Goal: Task Accomplishment & Management: Use online tool/utility

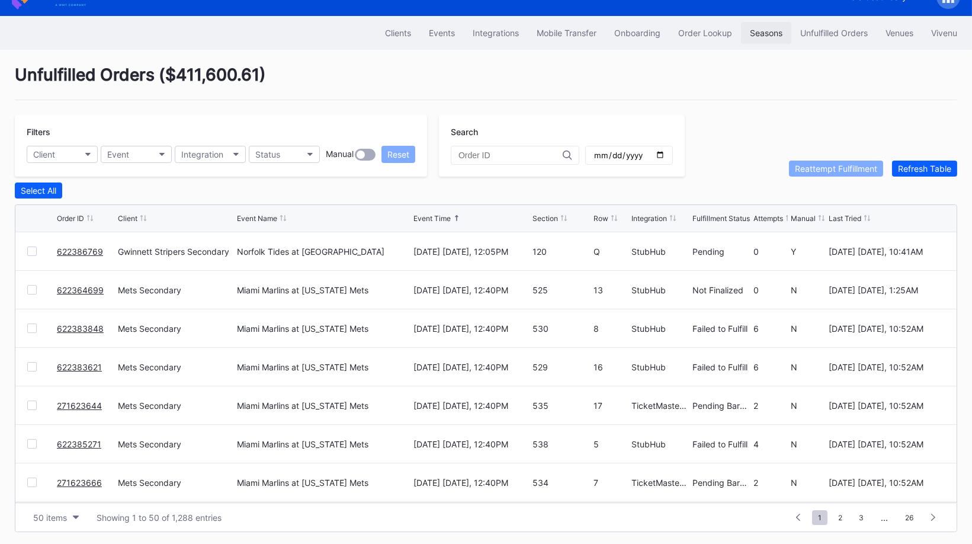
scroll to position [1188, 0]
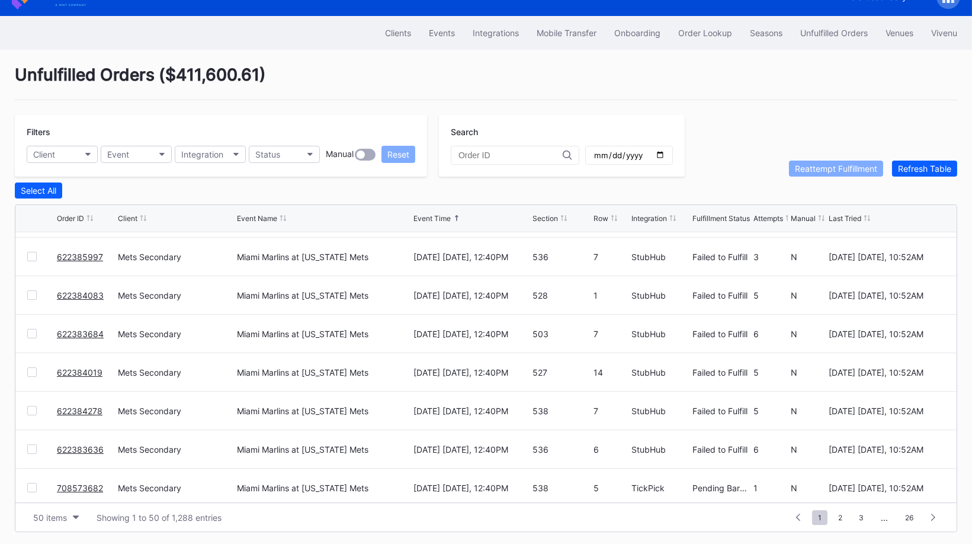
click at [709, 43] on div "Clients Events Integrations Mobile Transfer Onboarding Order Lookup Seasons Unf…" at bounding box center [486, 33] width 972 height 34
click at [691, 24] on button "Order Lookup" at bounding box center [705, 33] width 72 height 22
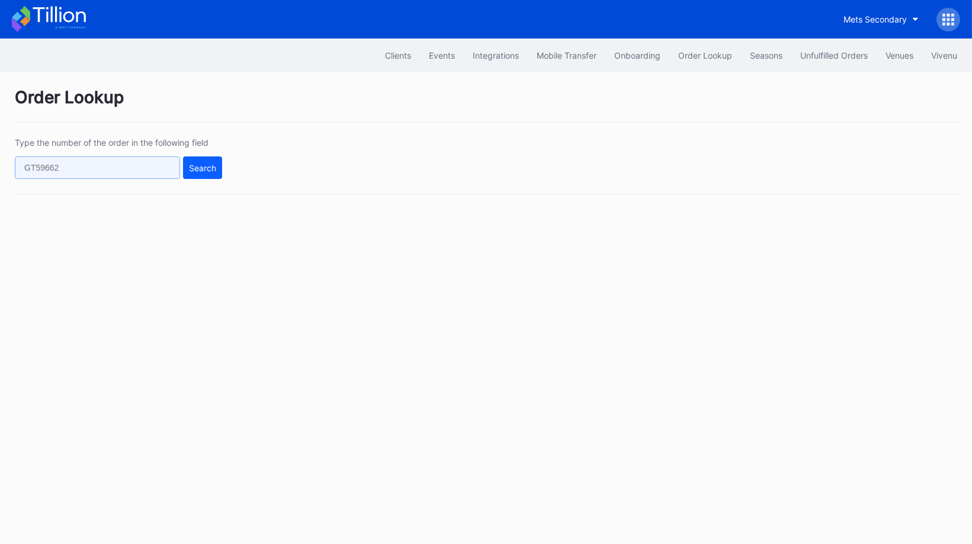
click at [102, 159] on input "text" at bounding box center [97, 167] width 165 height 23
paste input "622392467"
click at [201, 165] on div "Search" at bounding box center [202, 168] width 27 height 10
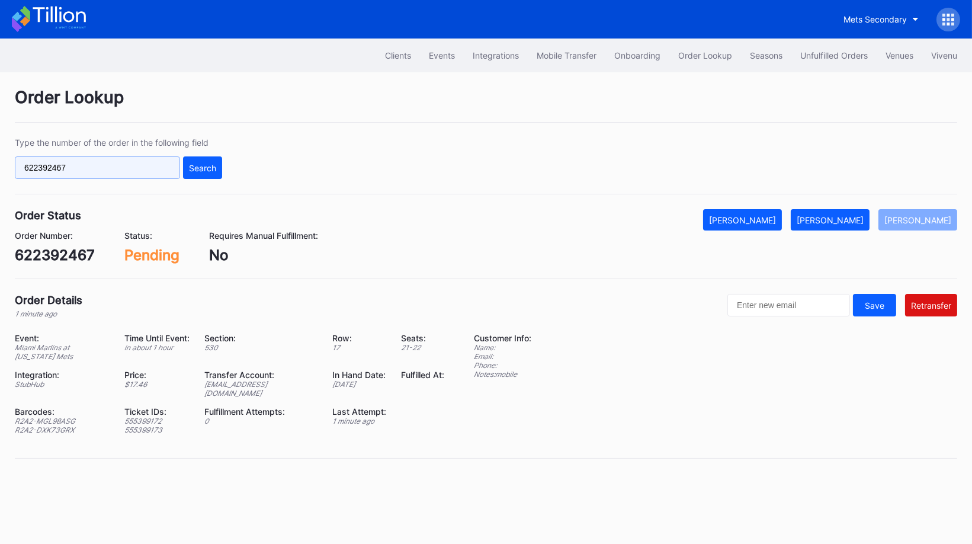
click at [143, 176] on input "622392467" at bounding box center [97, 167] width 165 height 23
paste input "0642"
click at [188, 165] on button "Search" at bounding box center [202, 167] width 39 height 23
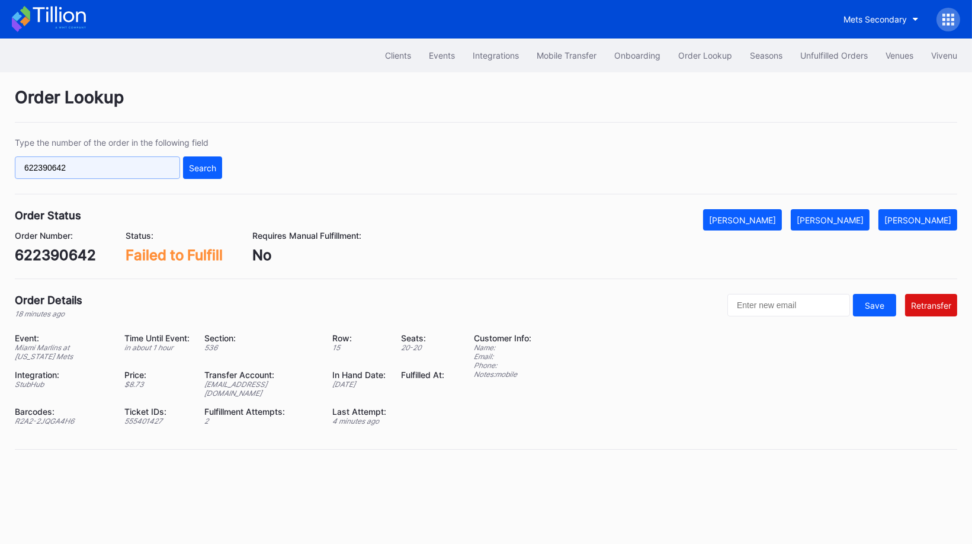
click at [133, 168] on input "622390642" at bounding box center [97, 167] width 165 height 23
paste input "1861"
click at [180, 167] on div "622391861 Search" at bounding box center [118, 167] width 207 height 23
click at [189, 167] on div "Search" at bounding box center [202, 168] width 27 height 10
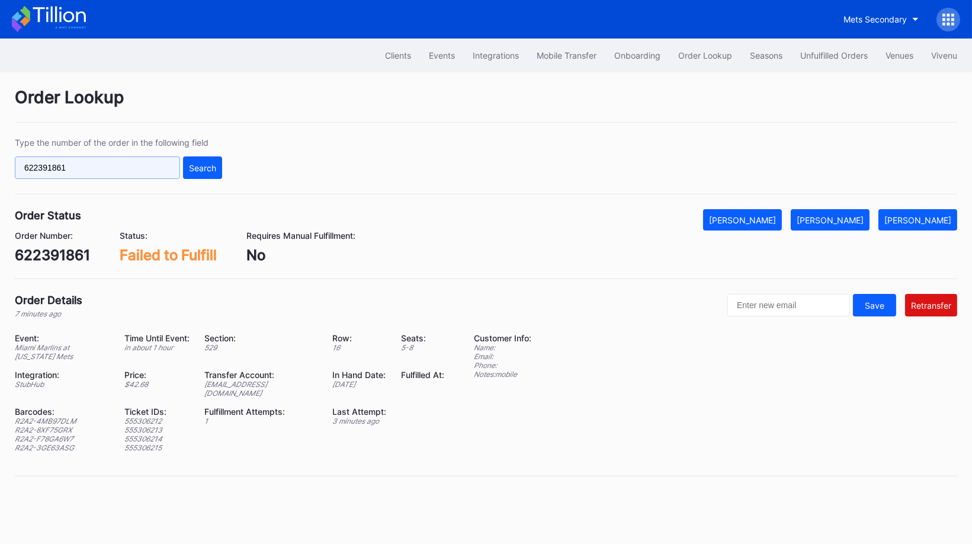
click at [149, 166] on input "622391861" at bounding box center [97, 167] width 165 height 23
paste input "2079"
click at [226, 163] on div "Type the number of the order in the following field 622392079 Search" at bounding box center [486, 165] width 942 height 57
click at [201, 163] on div "Search" at bounding box center [202, 168] width 27 height 10
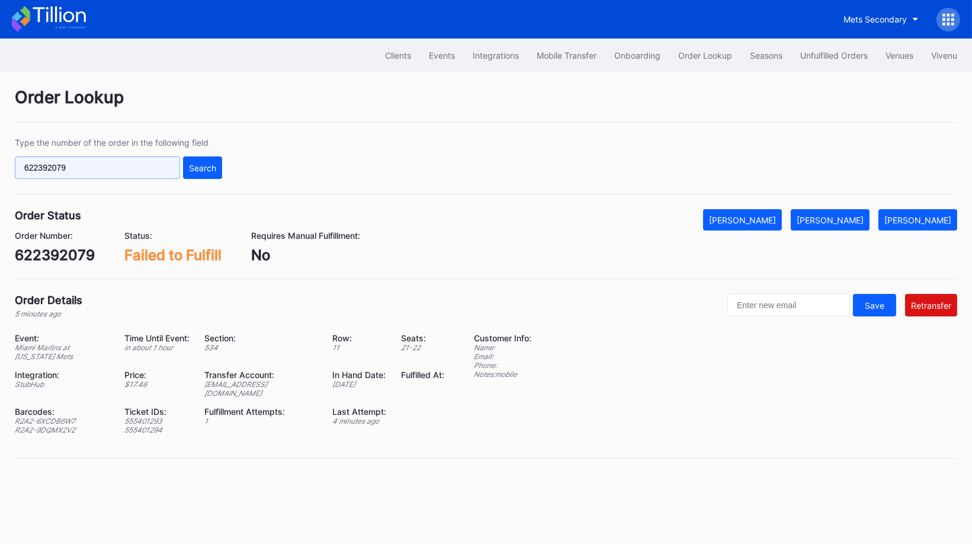
click at [145, 168] on input "622392079" at bounding box center [97, 167] width 165 height 23
paste input "131"
type input "622392131"
click at [204, 158] on button "Search" at bounding box center [202, 167] width 39 height 23
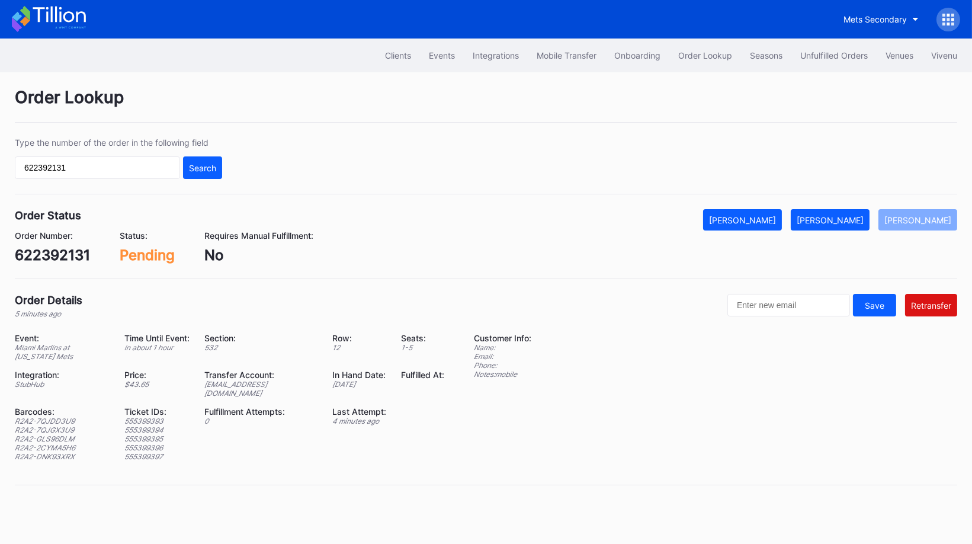
click at [663, 264] on div "Order Status Mark Cancelled [PERSON_NAME] [PERSON_NAME] Order Number: 622392131…" at bounding box center [486, 244] width 942 height 70
